Goal: Download file/media

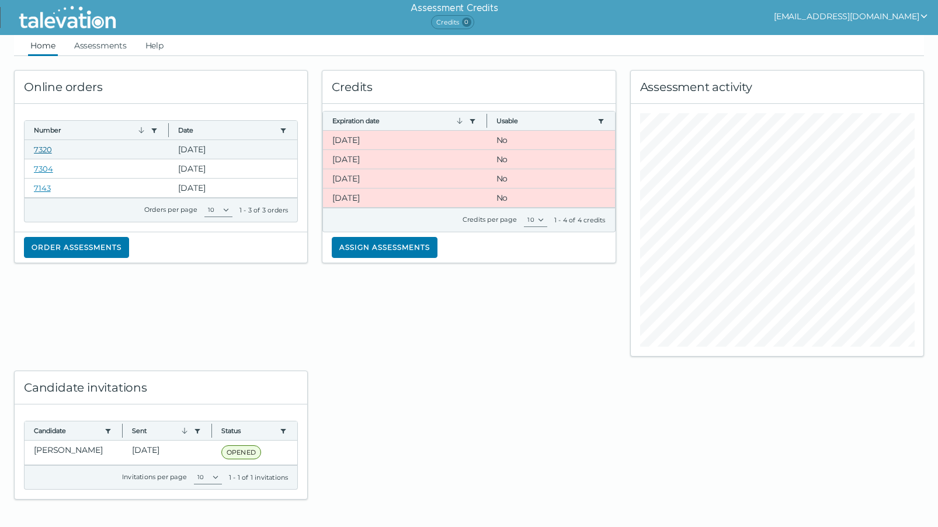
click at [47, 146] on link "7320" at bounding box center [43, 149] width 18 height 9
click at [89, 39] on link "Assessments" at bounding box center [100, 45] width 57 height 21
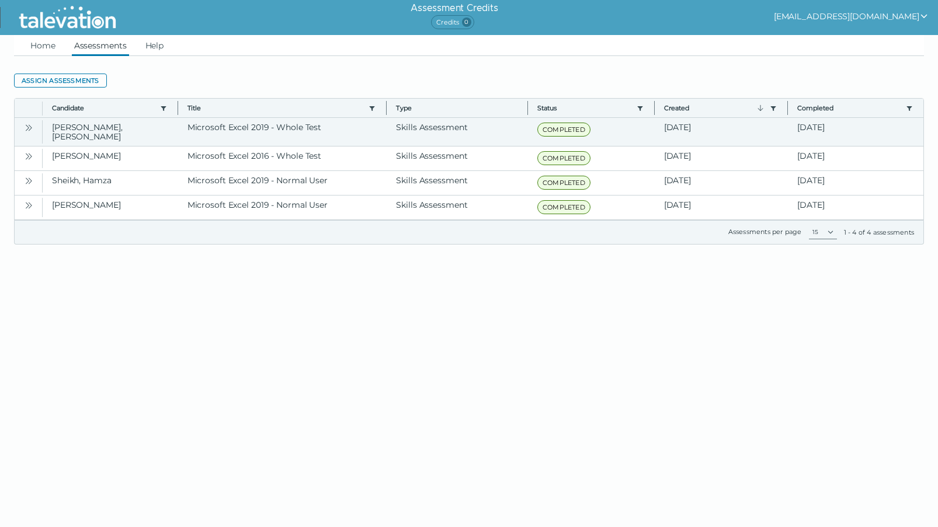
click at [35, 126] on button "Open" at bounding box center [29, 127] width 14 height 14
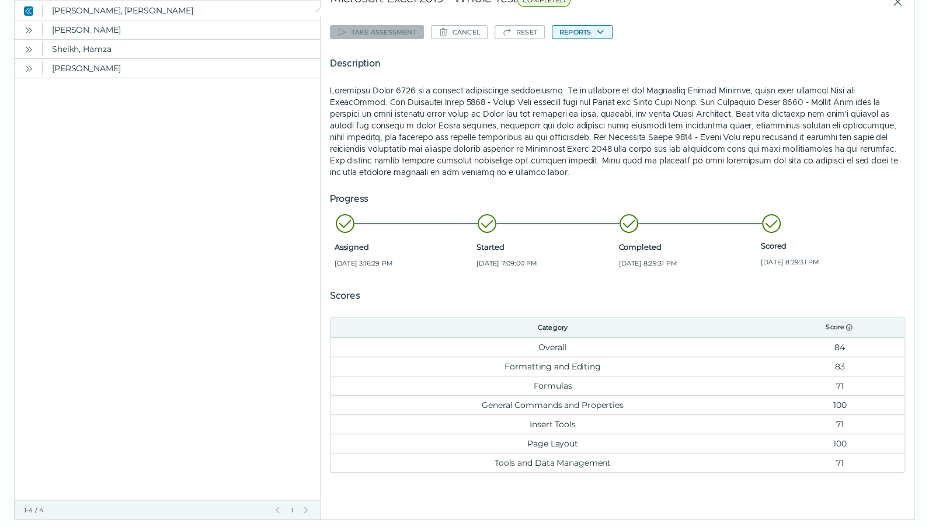
click at [584, 33] on button "Reports" at bounding box center [582, 32] width 61 height 14
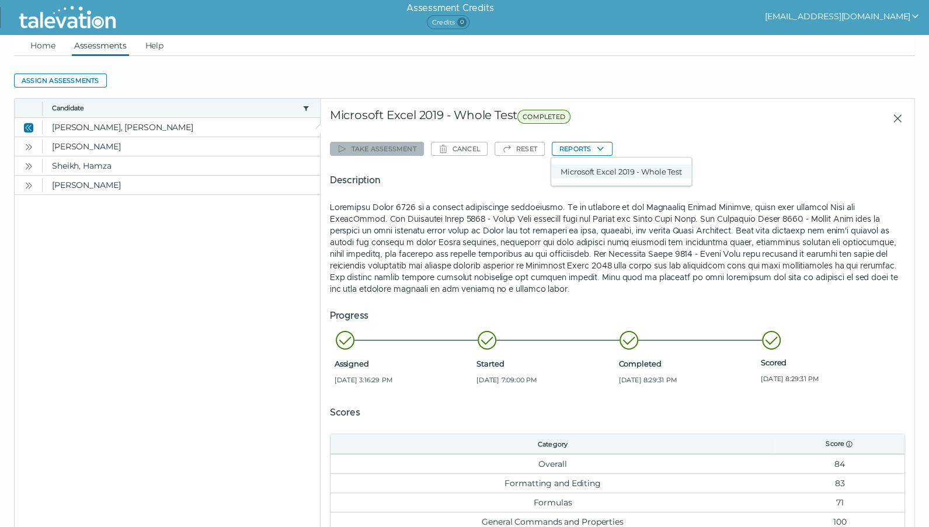
click at [628, 177] on button "Microsoft Excel 2019 - Whole Test" at bounding box center [621, 172] width 140 height 14
click at [603, 152] on icon "button" at bounding box center [600, 148] width 9 height 9
click at [600, 168] on button "Microsoft Excel 2019 - Whole Test" at bounding box center [621, 172] width 140 height 14
click at [819, 198] on div "Description" at bounding box center [617, 233] width 575 height 121
drag, startPoint x: 54, startPoint y: 267, endPoint x: 90, endPoint y: 245, distance: 42.3
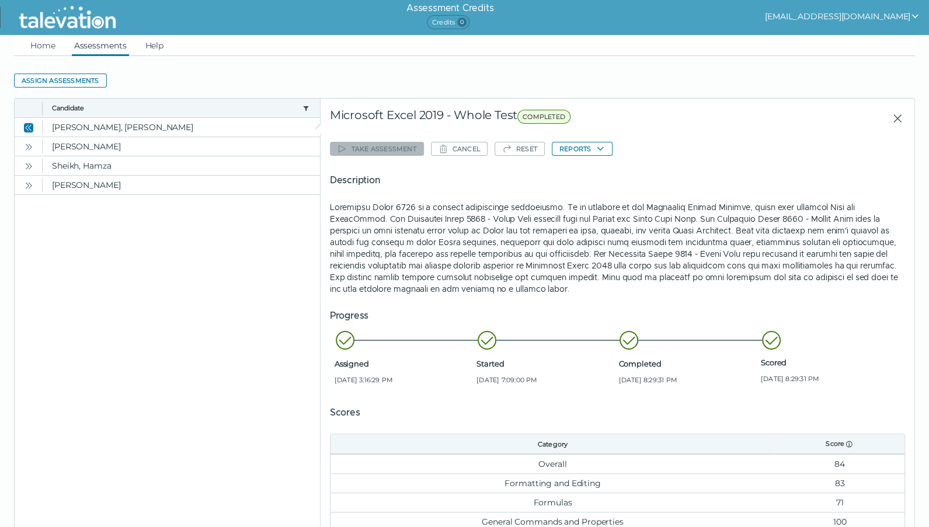
click at [56, 267] on clr-dg-placeholder at bounding box center [168, 405] width 306 height 423
